Goal: Task Accomplishment & Management: Use online tool/utility

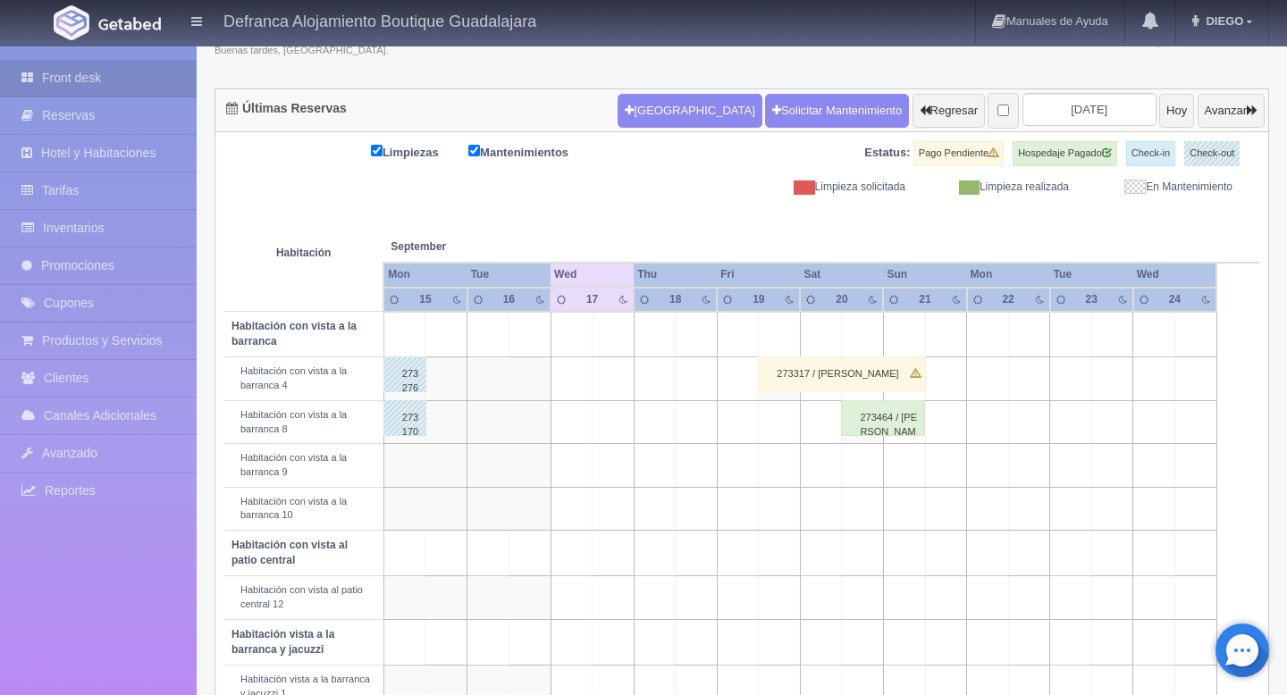
scroll to position [135, 0]
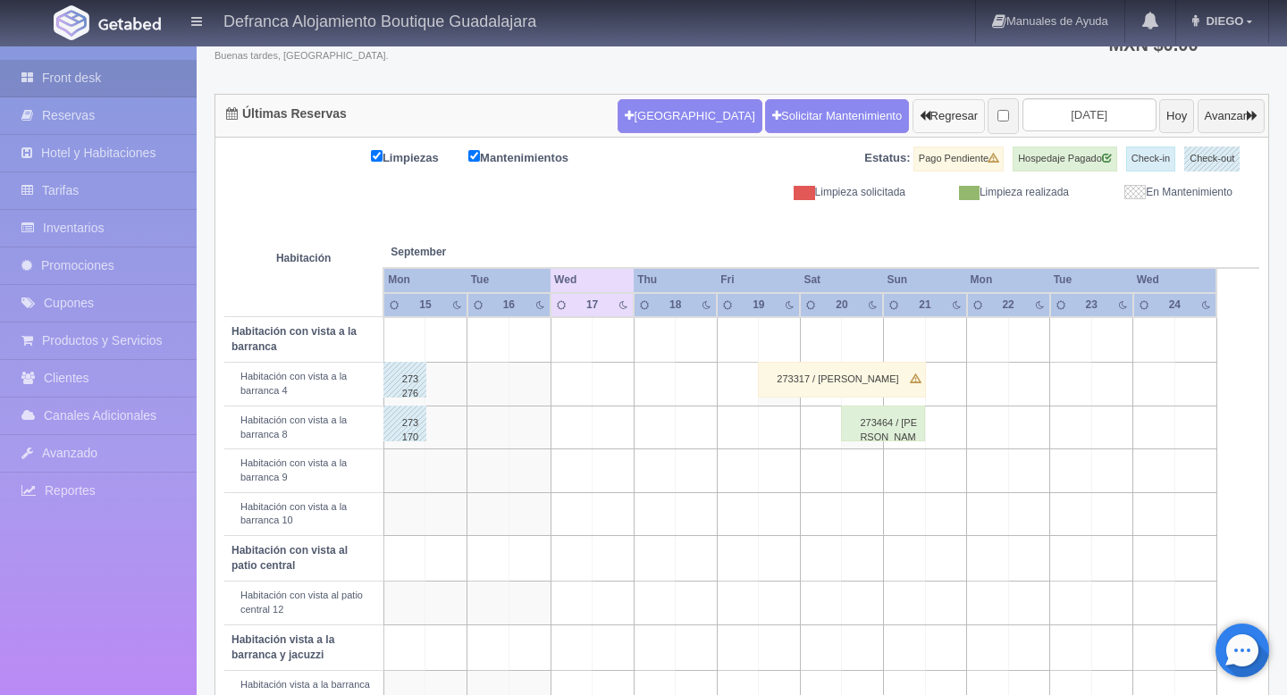
click at [912, 113] on button "Regresar" at bounding box center [948, 116] width 72 height 34
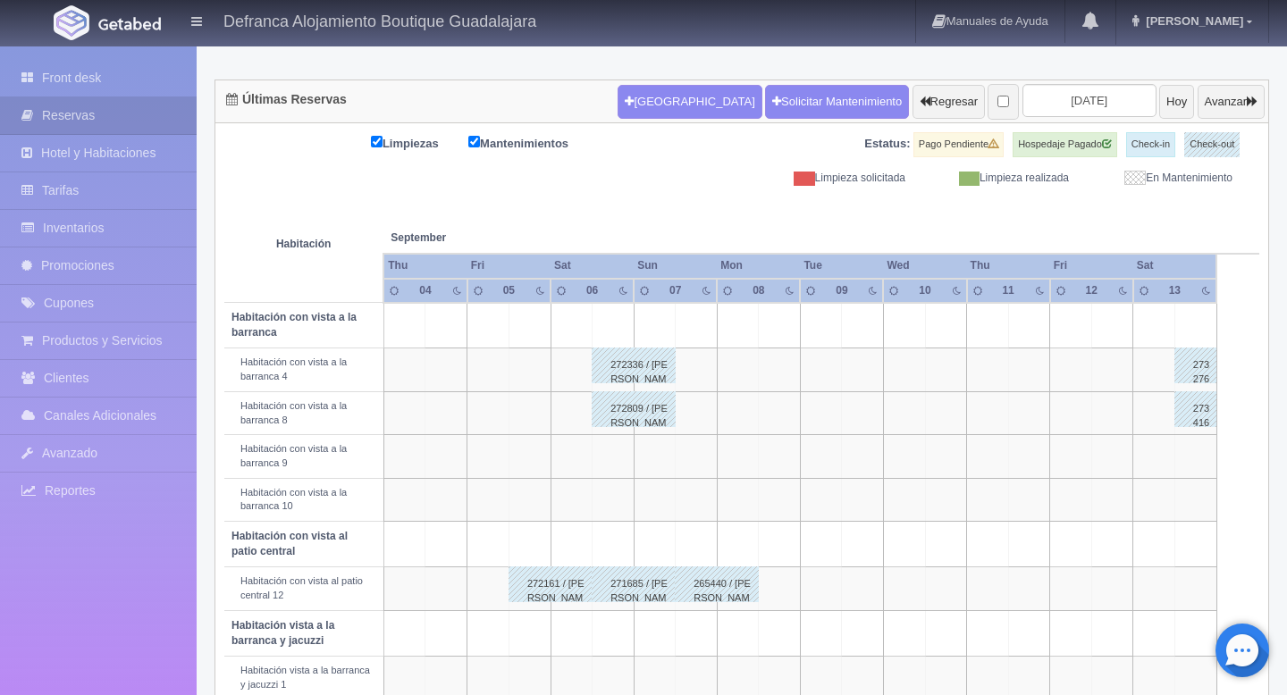
scroll to position [148, 0]
click at [1202, 84] on form "[GEOGRAPHIC_DATA] Solicitar Mantenimiento Regresar [DATE] [DATE] Avanzar" at bounding box center [940, 103] width 647 height 38
click at [1201, 97] on button "Avanzar" at bounding box center [1230, 103] width 67 height 34
